Goal: Information Seeking & Learning: Learn about a topic

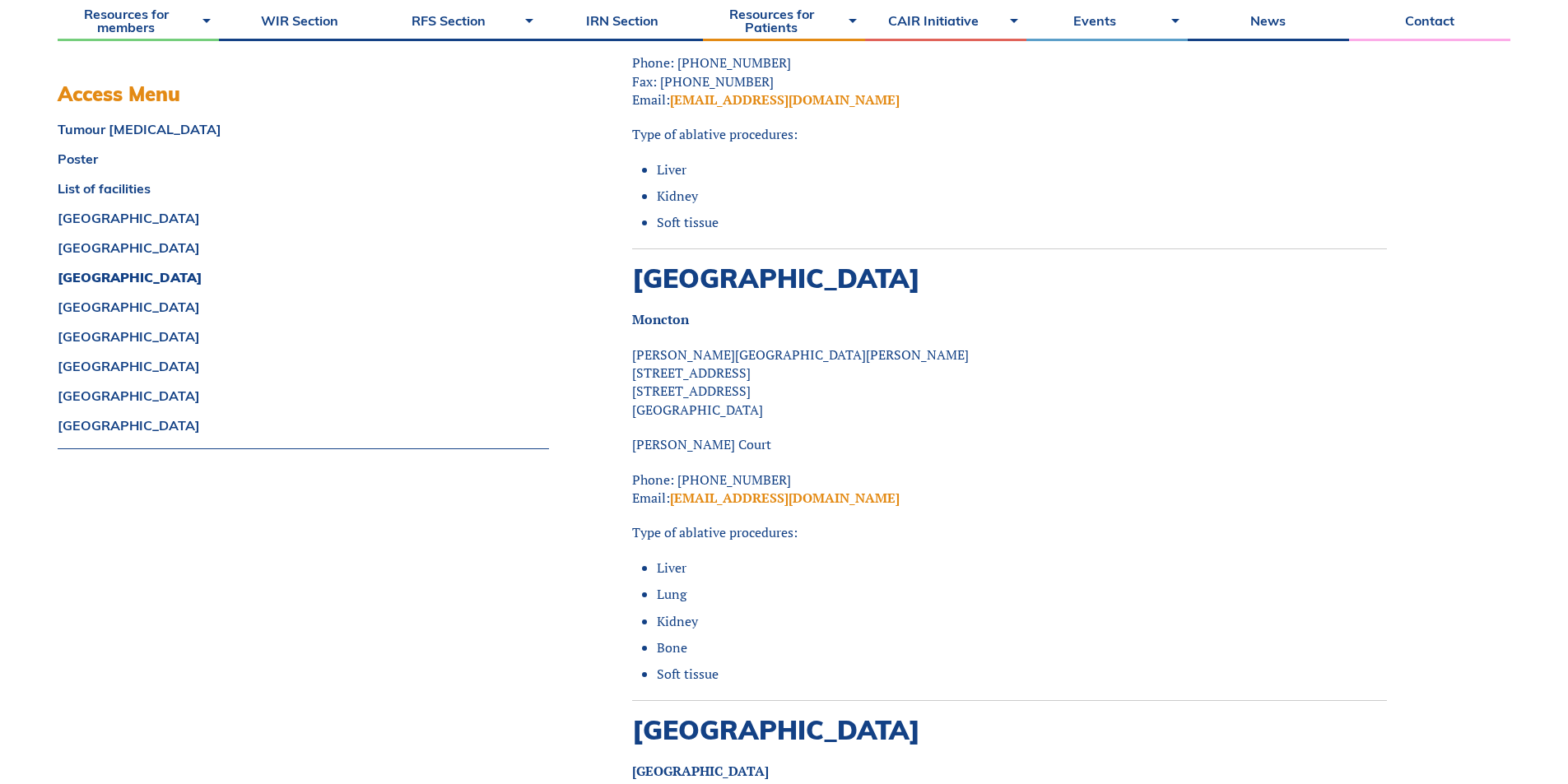
scroll to position [5758, 0]
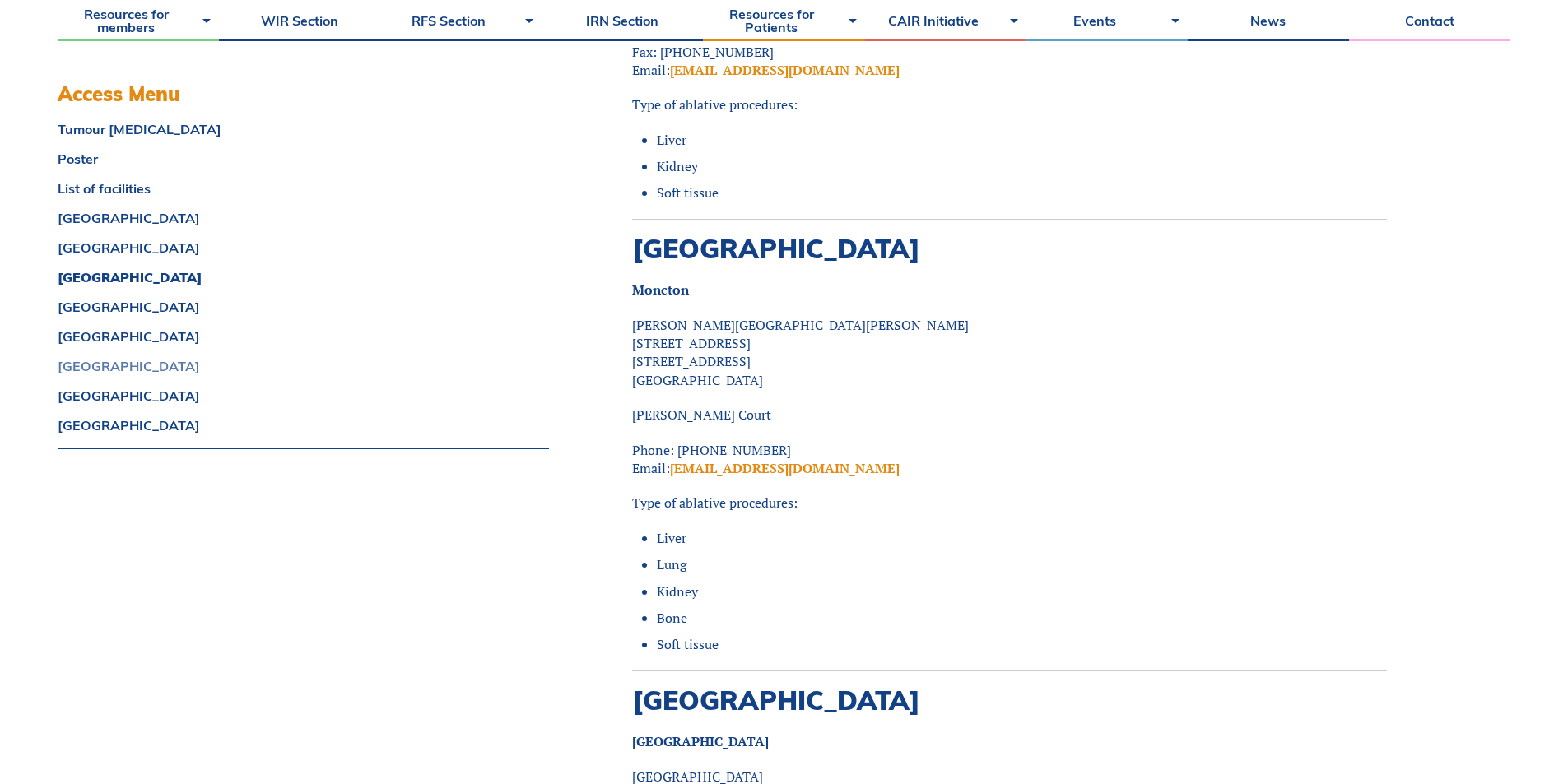
click at [72, 362] on link "ONTARIO" at bounding box center [303, 366] width 491 height 13
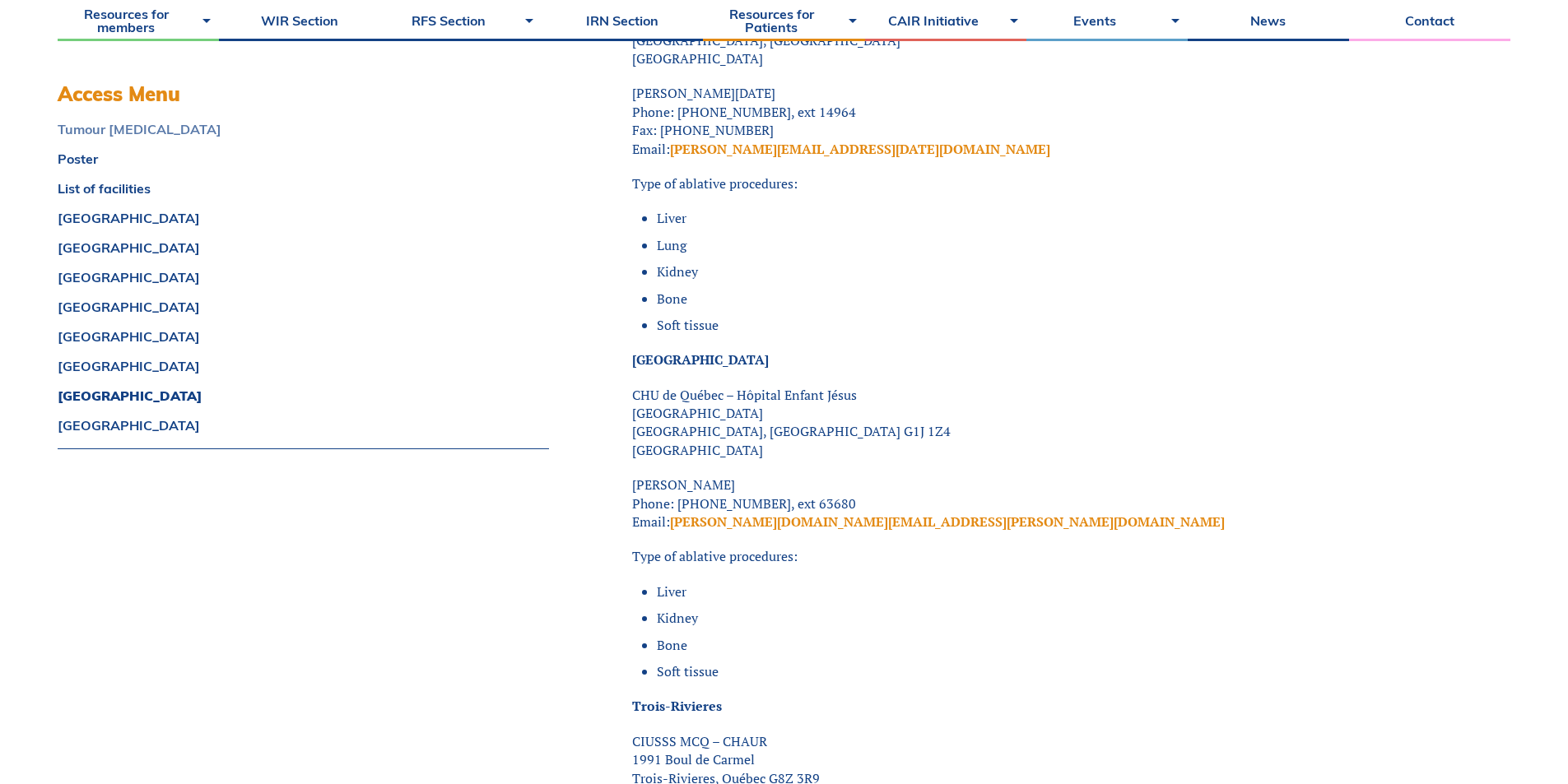
scroll to position [14483, 0]
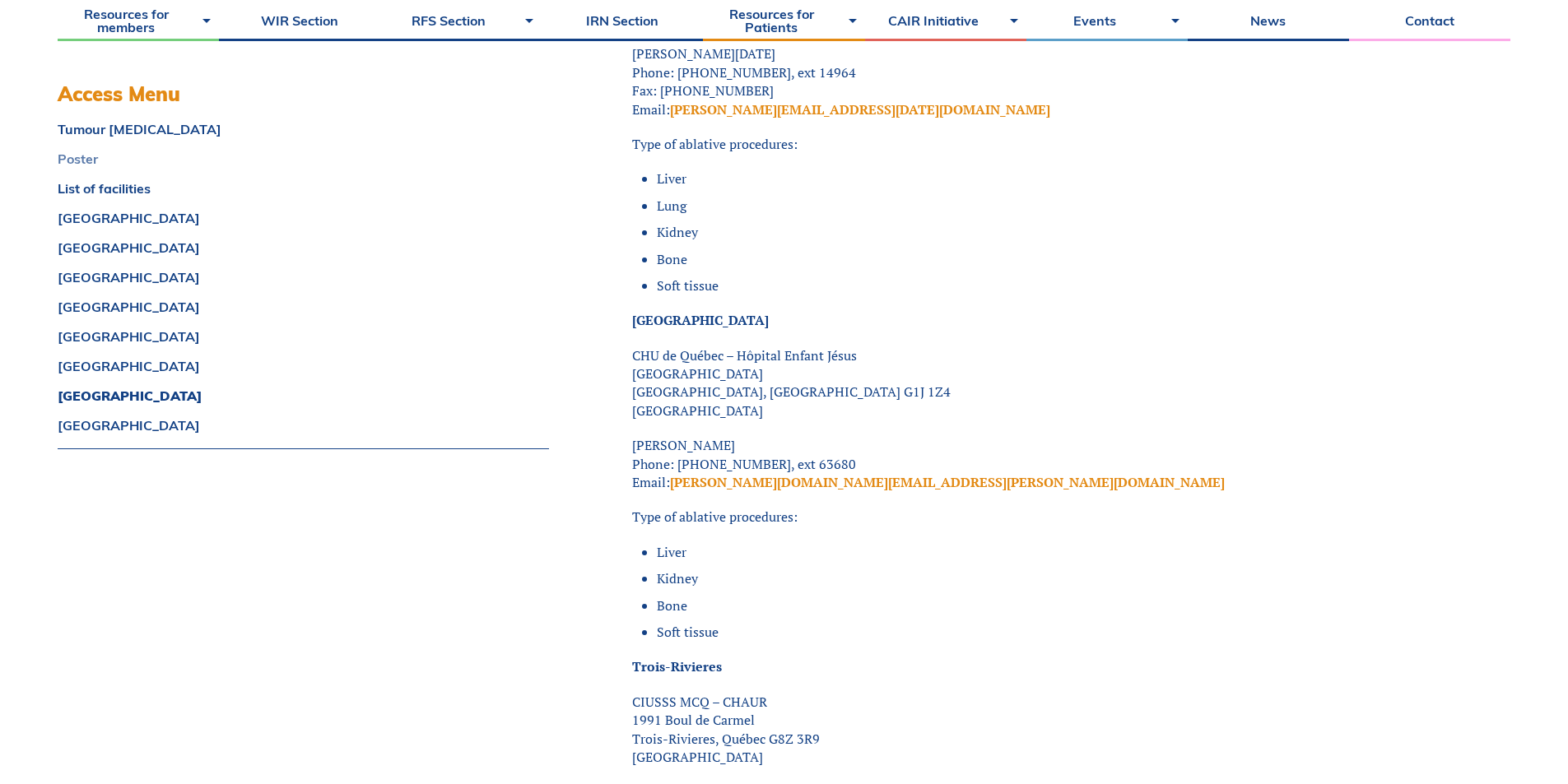
click at [89, 158] on link "Poster" at bounding box center [303, 158] width 491 height 13
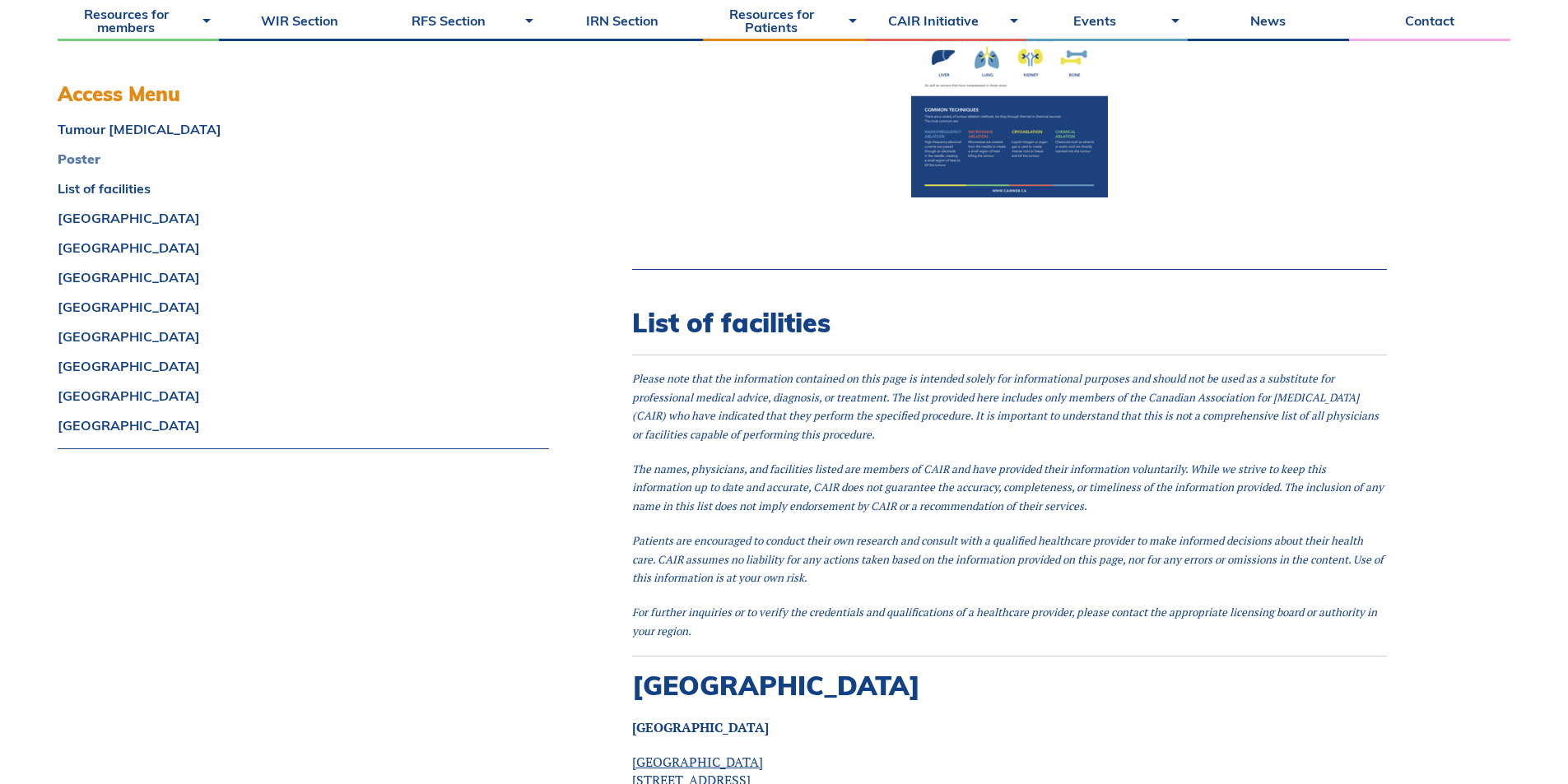
scroll to position [1858, 0]
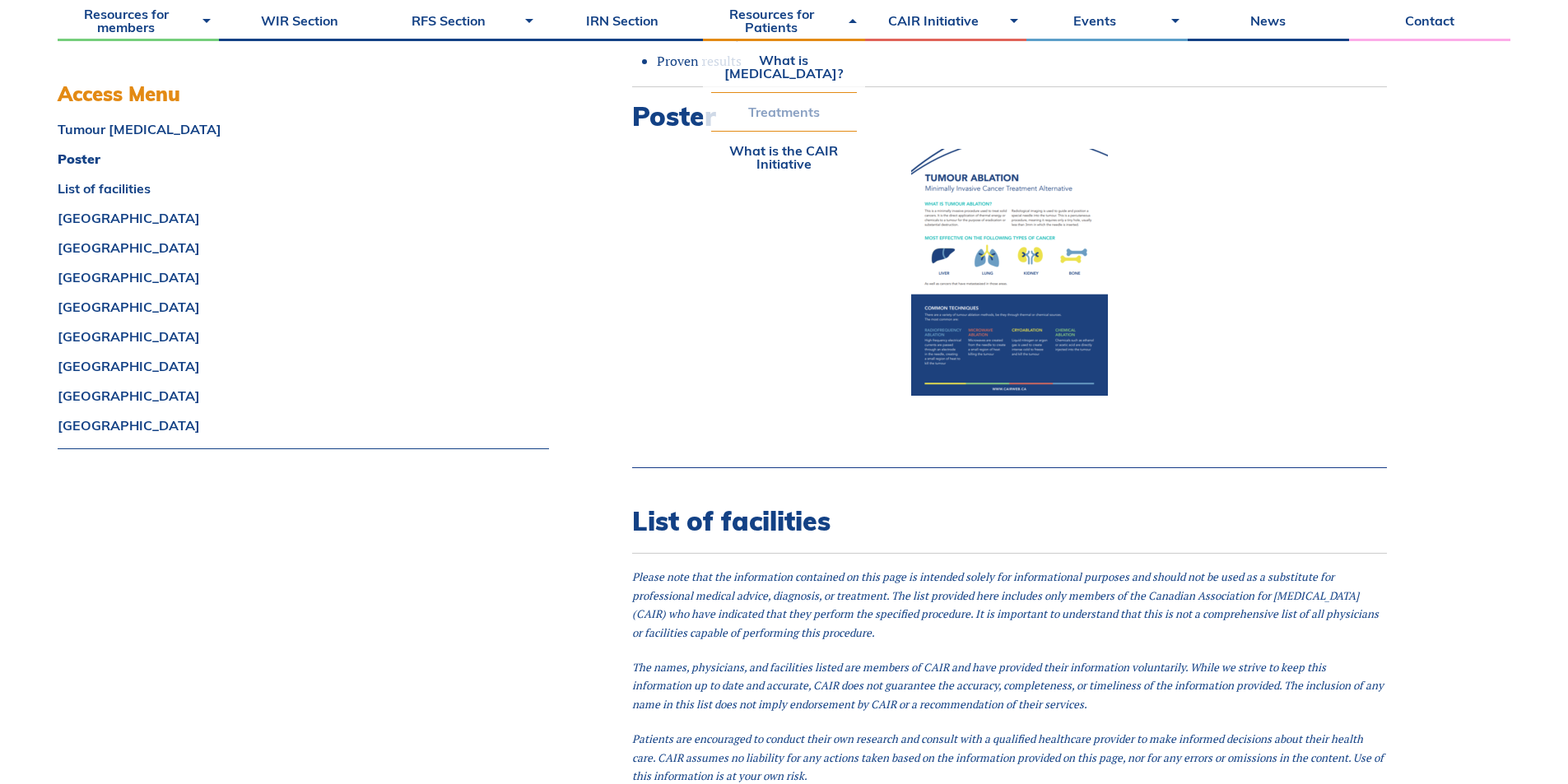
click at [784, 118] on link "Treatments" at bounding box center [784, 111] width 145 height 37
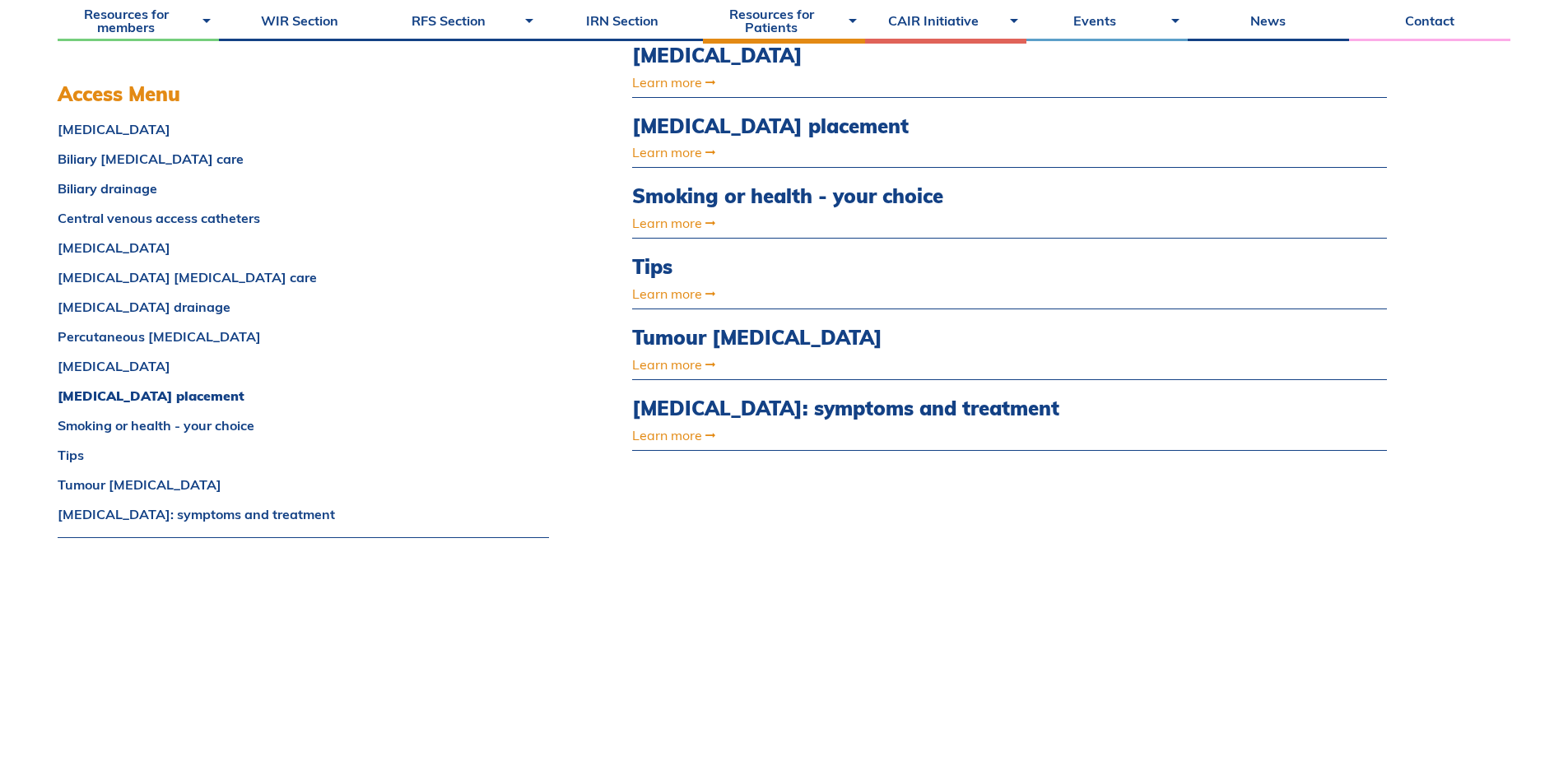
scroll to position [1069, 0]
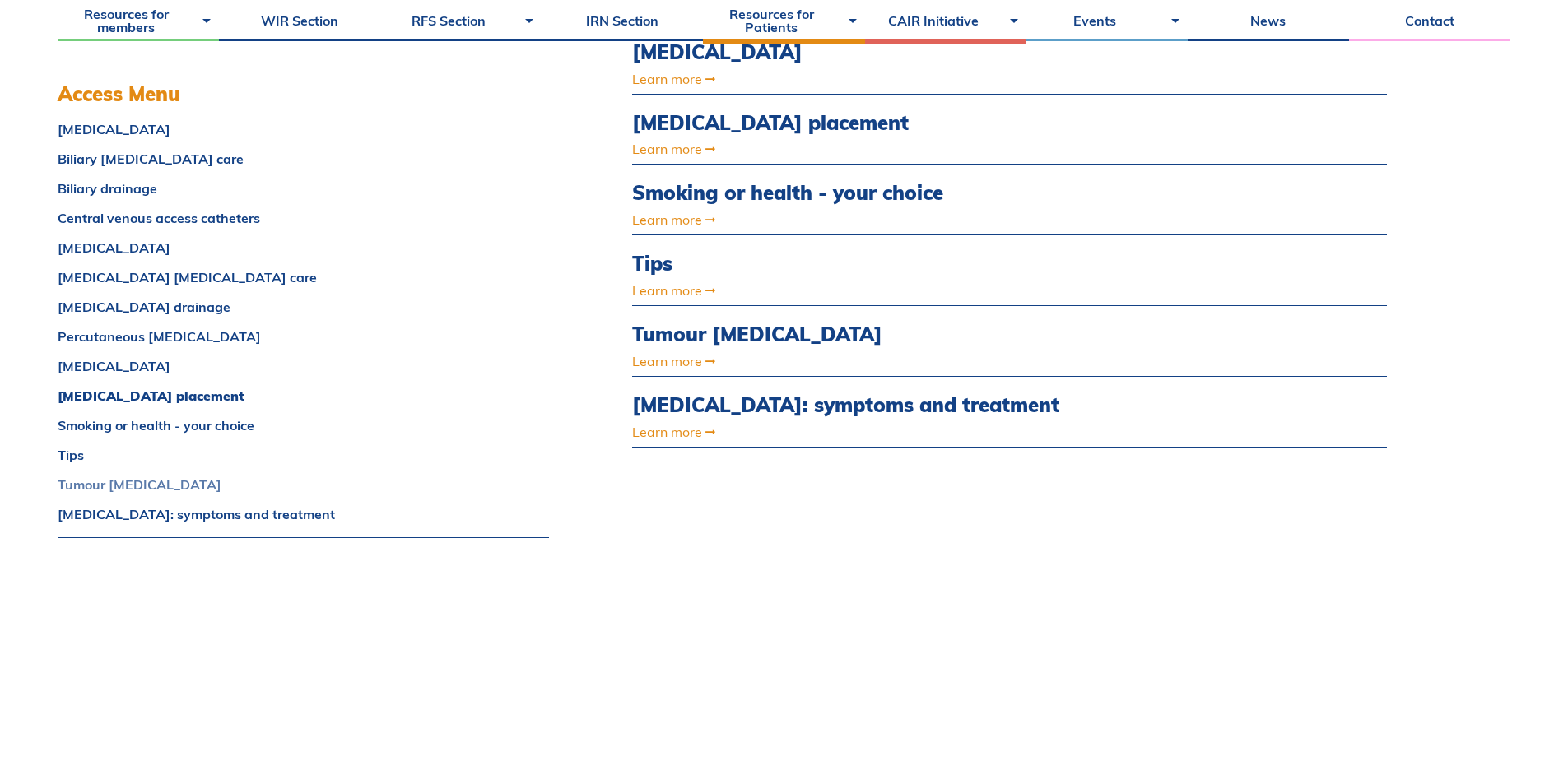
click at [146, 484] on link "Tumour [MEDICAL_DATA]" at bounding box center [303, 484] width 491 height 13
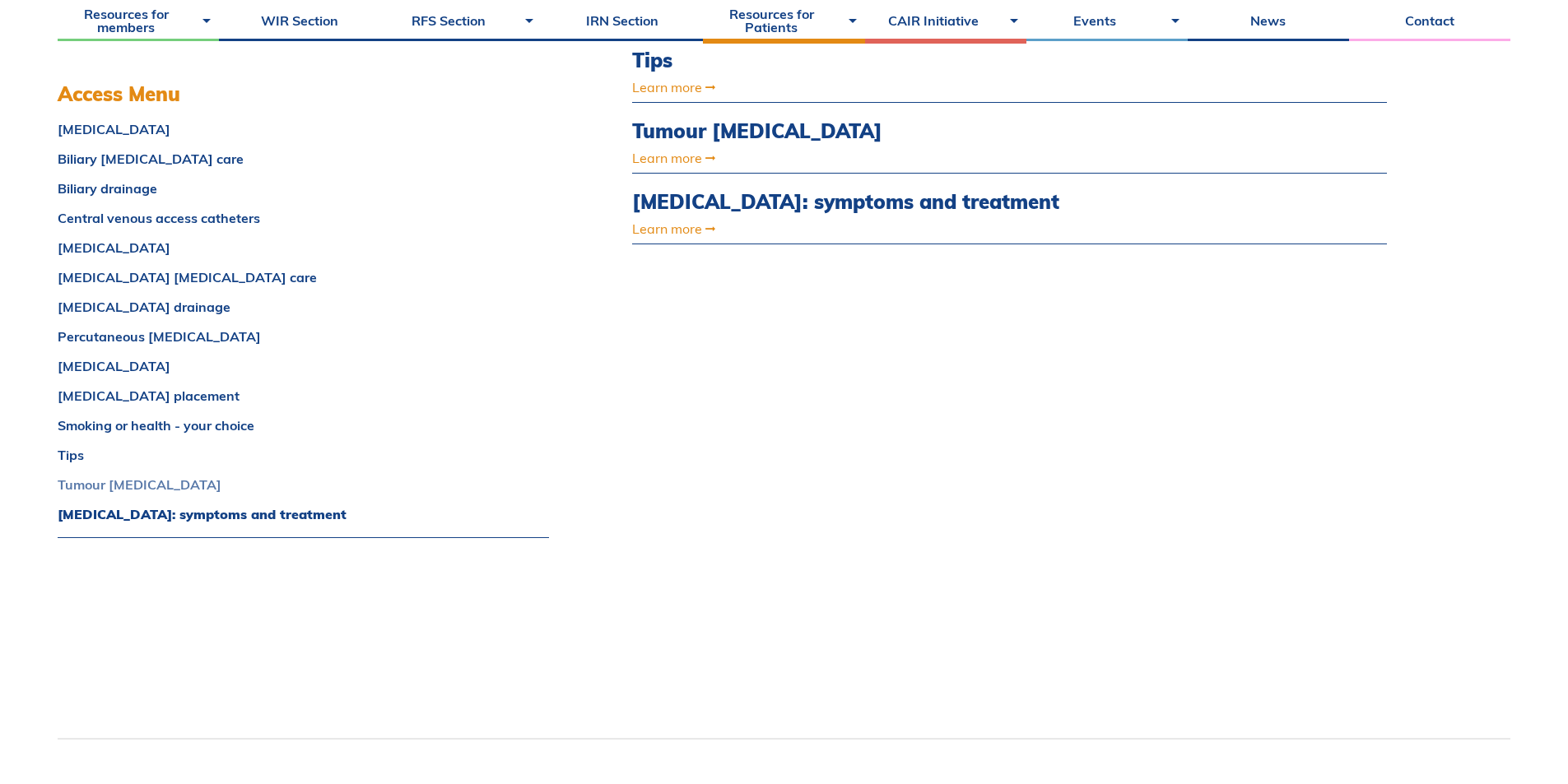
scroll to position [1310, 0]
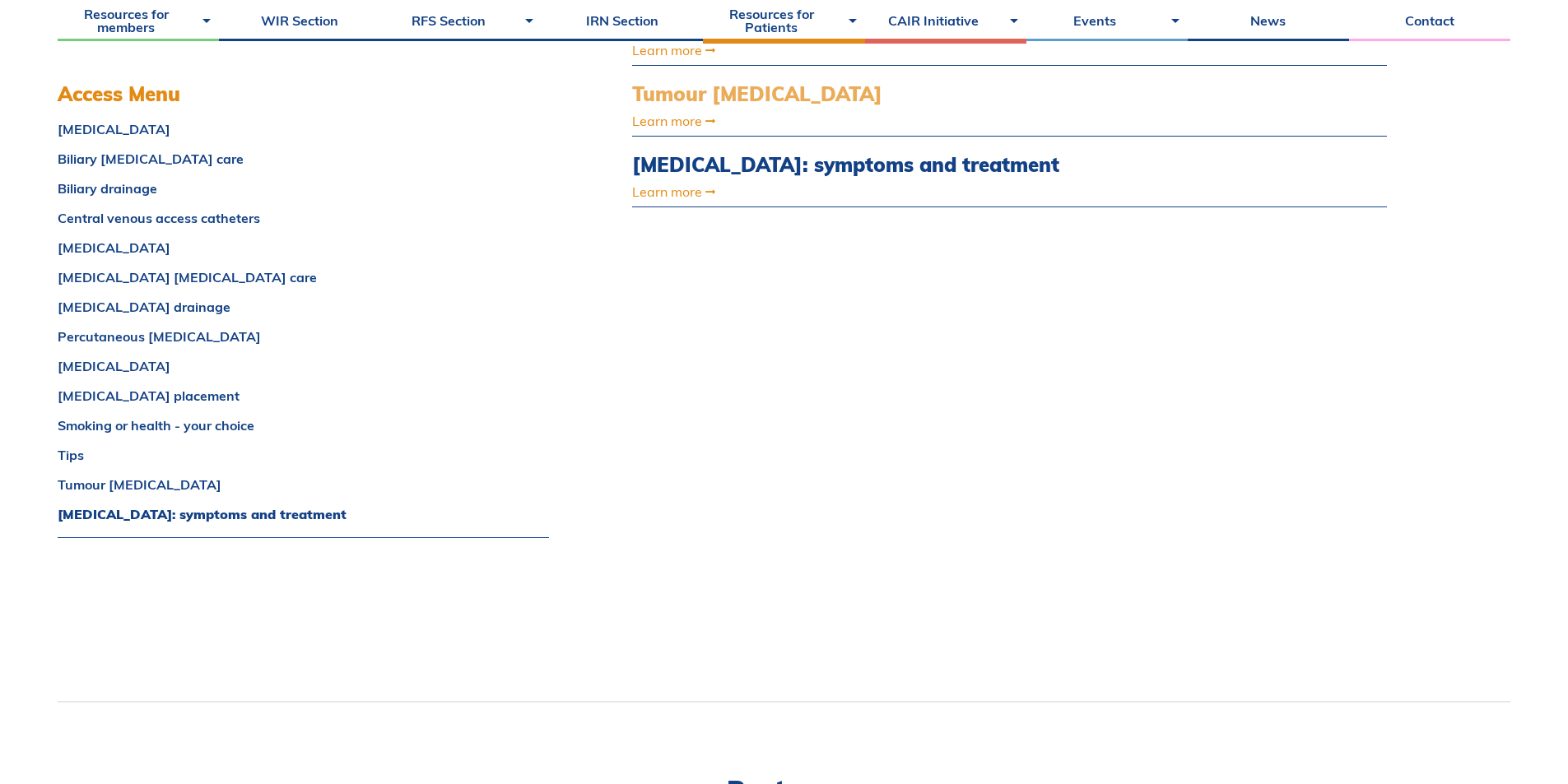
click at [744, 95] on link "Tumour [MEDICAL_DATA]" at bounding box center [897, 94] width 529 height 24
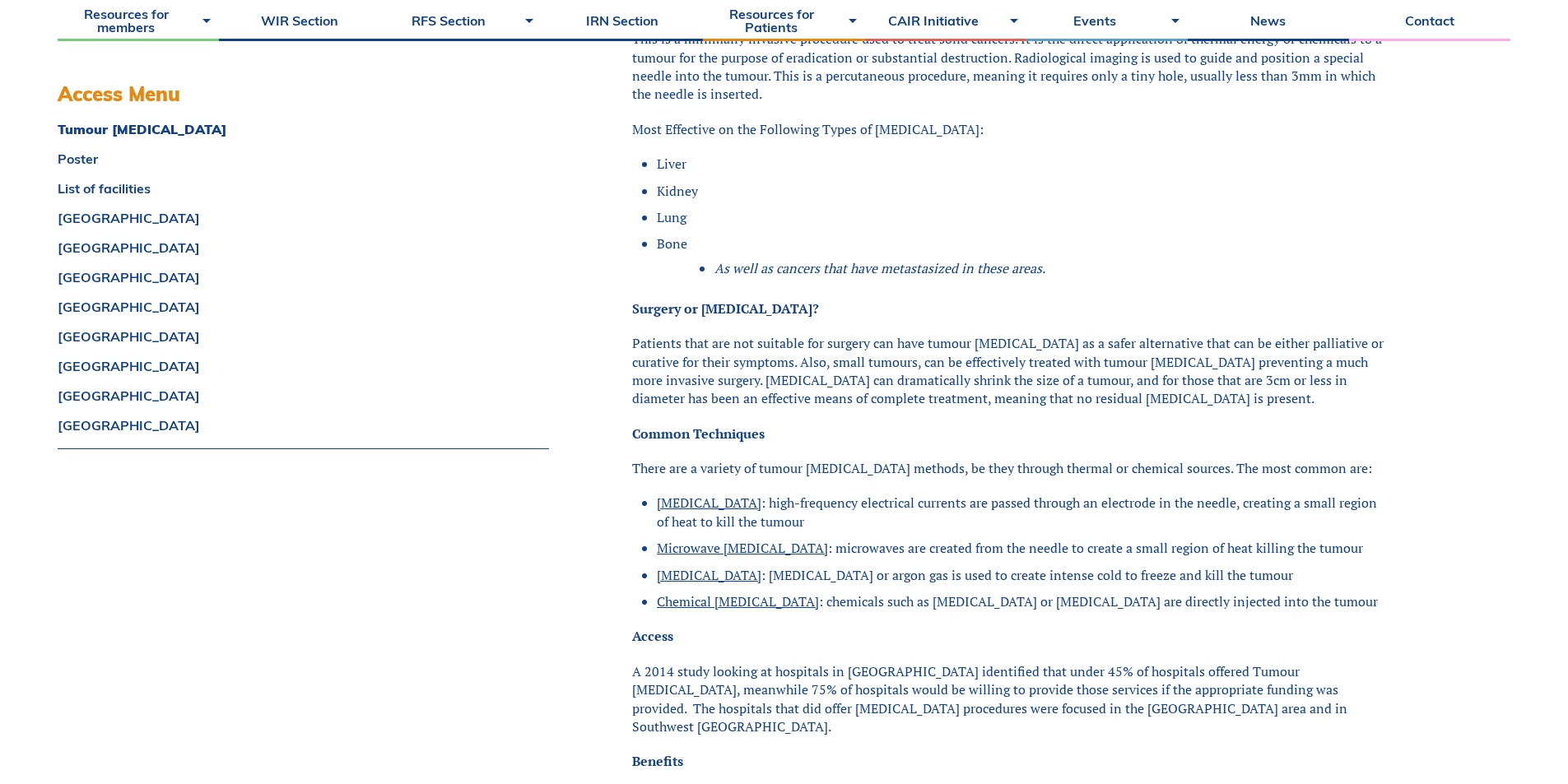
scroll to position [1069, 0]
